Goal: Transaction & Acquisition: Book appointment/travel/reservation

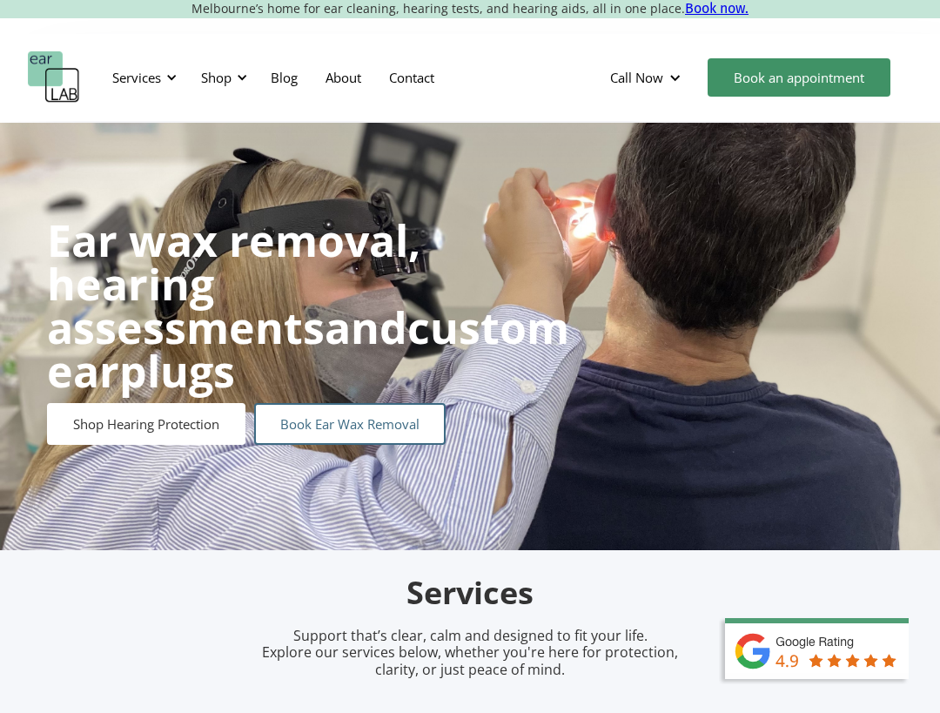
click at [371, 403] on link "Book Ear Wax Removal" at bounding box center [349, 424] width 191 height 42
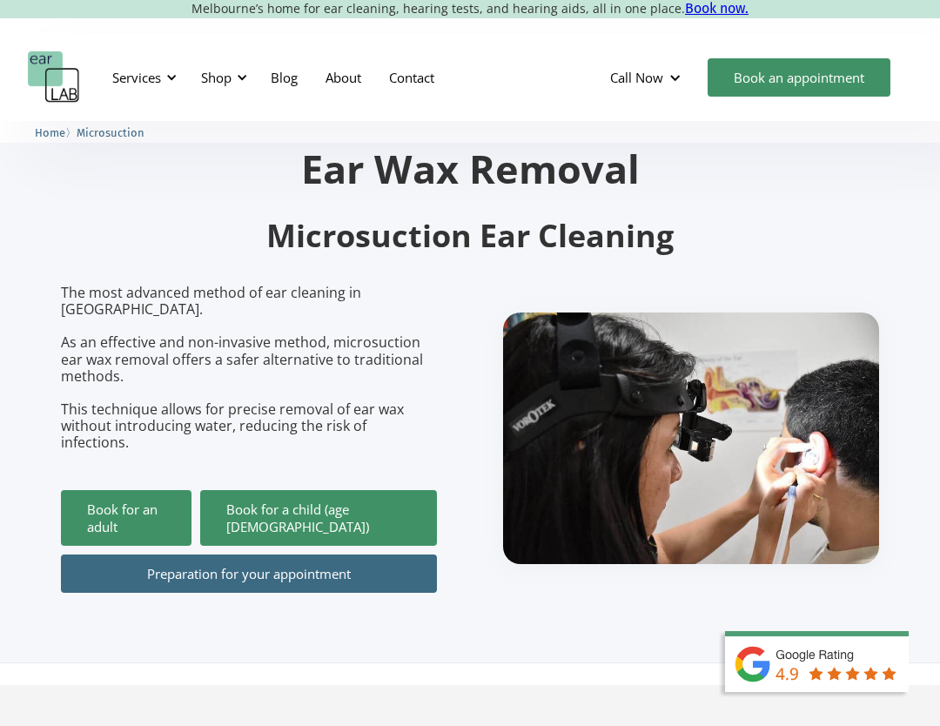
scroll to position [87, 0]
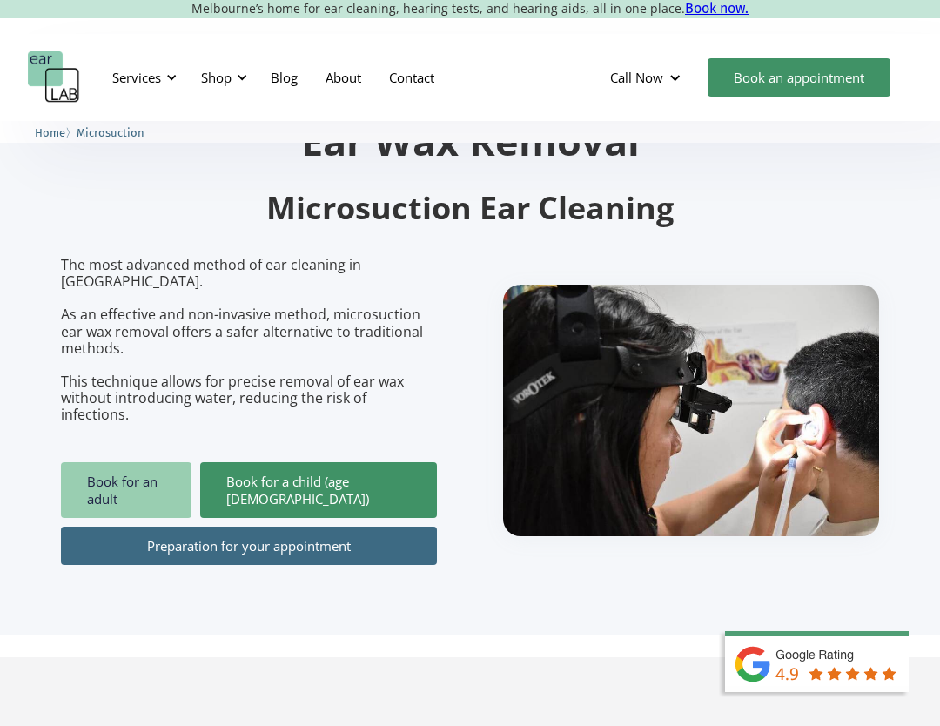
click at [152, 462] on link "Book for an adult" at bounding box center [126, 490] width 131 height 56
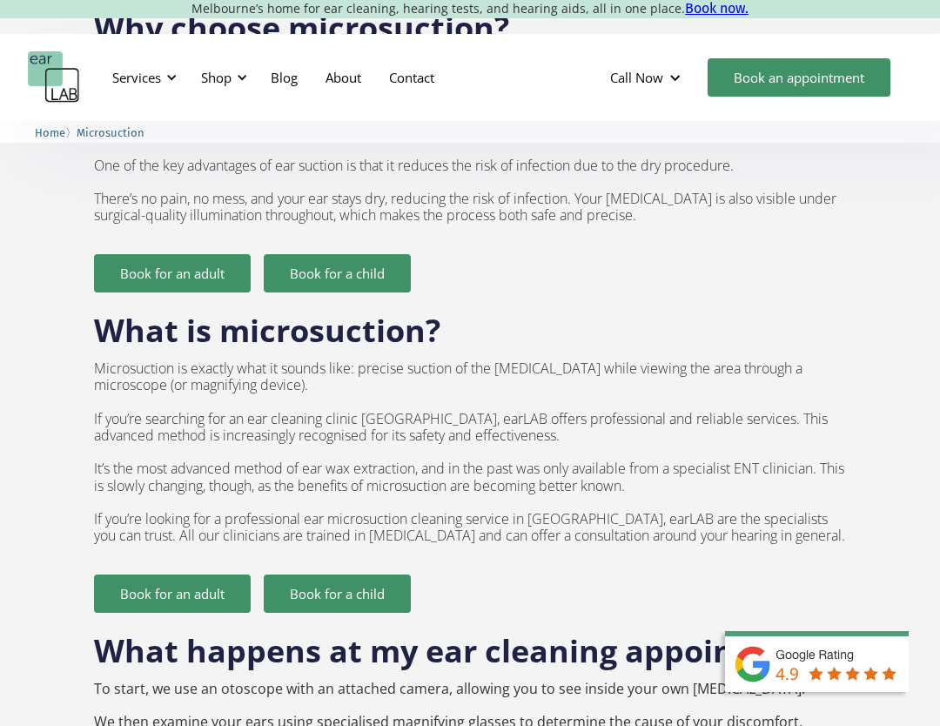
scroll to position [1132, 0]
